Goal: Find specific page/section: Find specific page/section

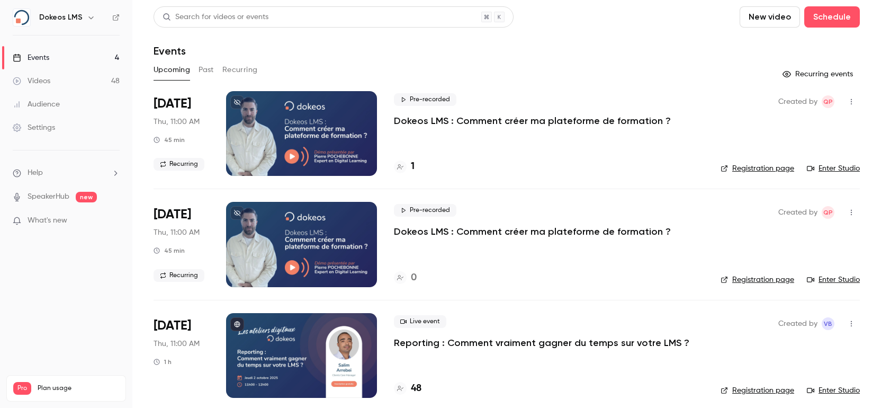
click at [415, 386] on h4 "48" at bounding box center [416, 388] width 11 height 14
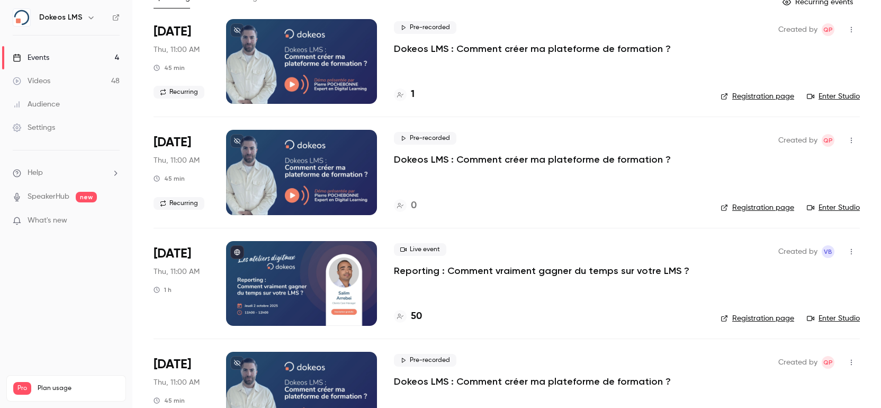
scroll to position [73, 0]
click at [420, 315] on h4 "50" at bounding box center [416, 316] width 11 height 14
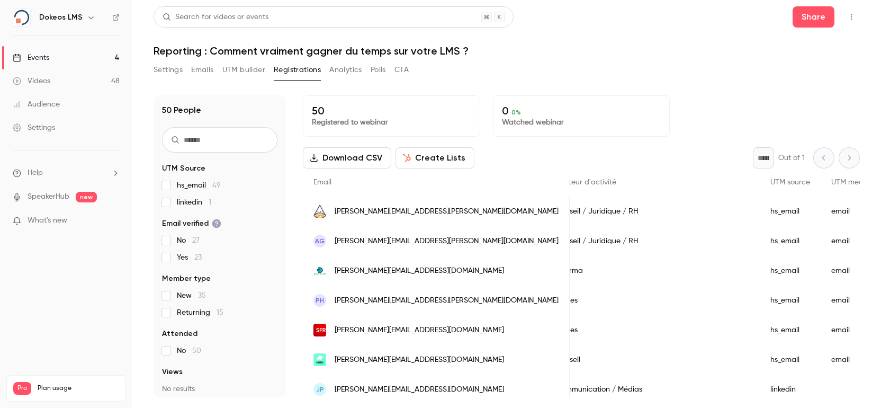
scroll to position [0, 826]
